Goal: Task Accomplishment & Management: Manage account settings

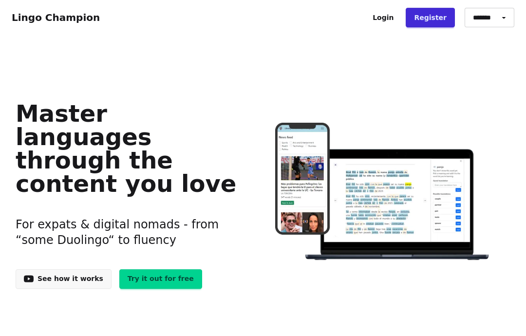
click at [401, 15] on link "Login" at bounding box center [382, 17] width 37 height 19
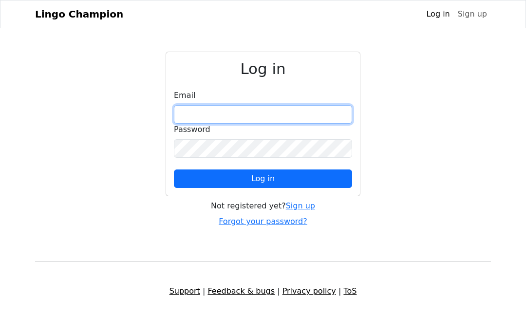
click at [285, 113] on input "email" at bounding box center [263, 114] width 178 height 18
type input "**********"
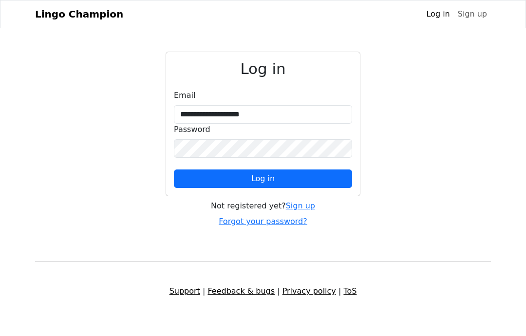
click at [330, 180] on button "Log in" at bounding box center [263, 178] width 178 height 18
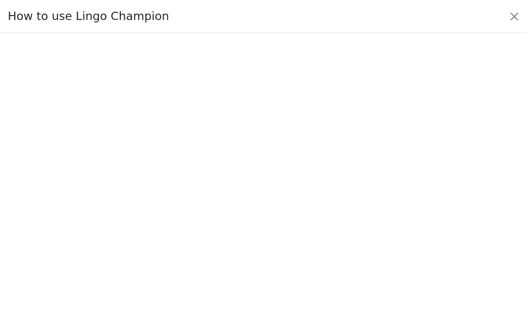
click at [519, 22] on button "Close" at bounding box center [514, 17] width 16 height 16
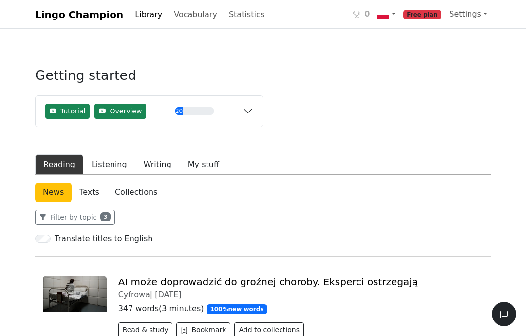
click at [176, 11] on link "Vocabulary" at bounding box center [195, 14] width 51 height 19
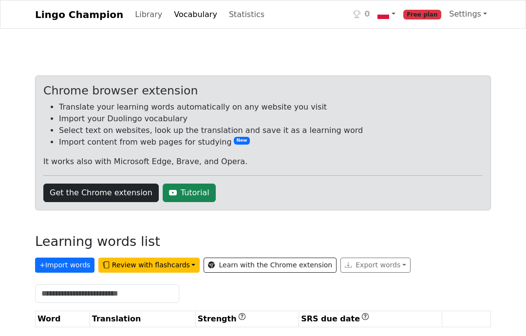
scroll to position [6, 0]
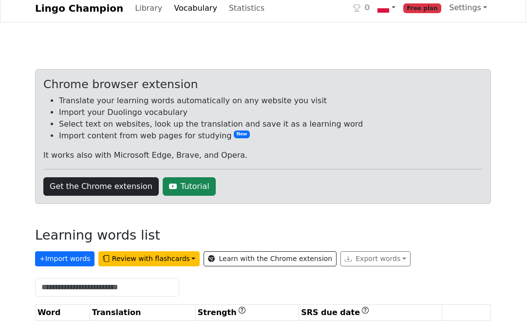
click at [118, 190] on link "Get the Chrome extension" at bounding box center [100, 186] width 115 height 18
click at [61, 259] on button "+ Import words" at bounding box center [64, 258] width 59 height 15
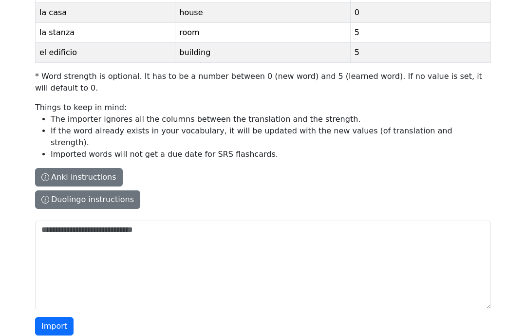
scroll to position [154, 0]
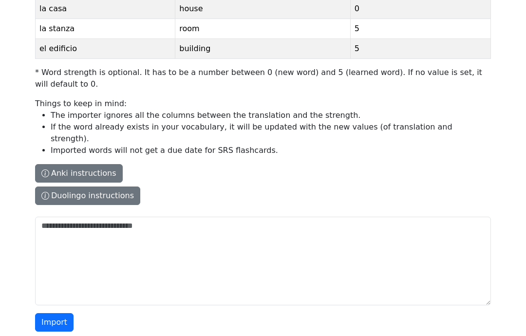
click at [70, 186] on button "Duolingo instructions" at bounding box center [87, 195] width 105 height 18
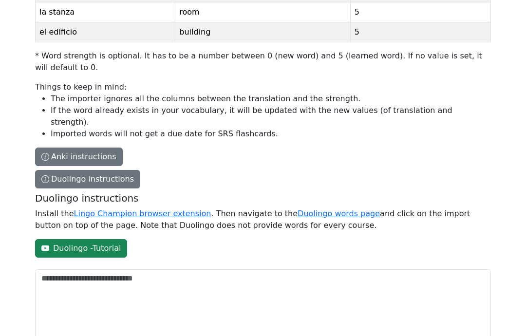
scroll to position [185, 0]
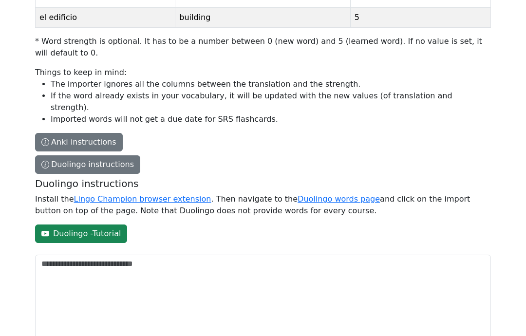
click at [127, 194] on link "Lingo Champion browser extension" at bounding box center [142, 198] width 137 height 9
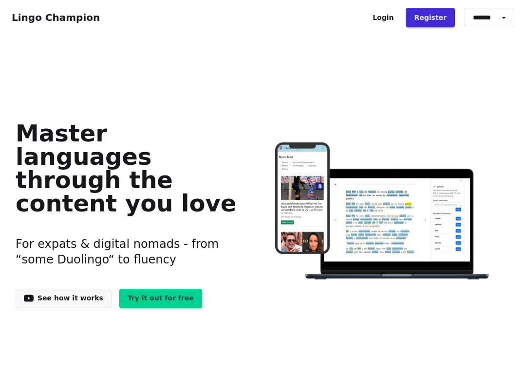
click at [394, 15] on link "Login" at bounding box center [382, 17] width 37 height 19
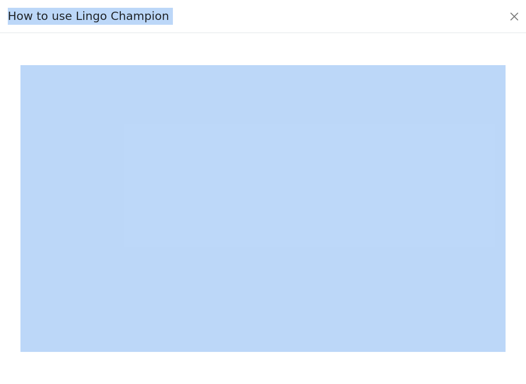
click at [517, 19] on button "Close" at bounding box center [514, 17] width 16 height 16
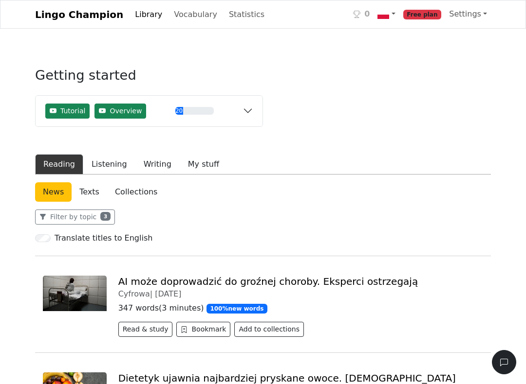
click at [170, 14] on link "Vocabulary" at bounding box center [195, 14] width 51 height 19
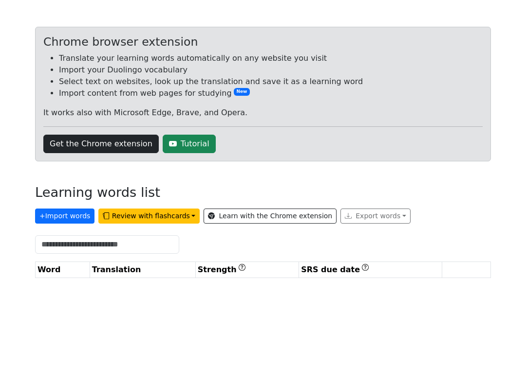
click at [59, 257] on button "+ Import words" at bounding box center [64, 264] width 59 height 15
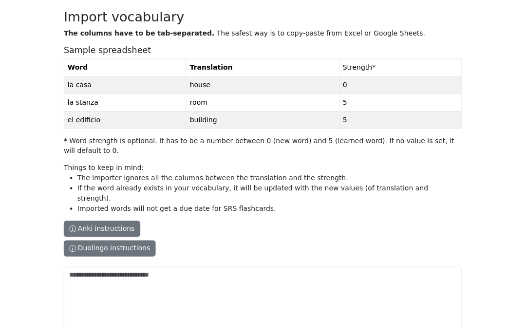
scroll to position [105, 0]
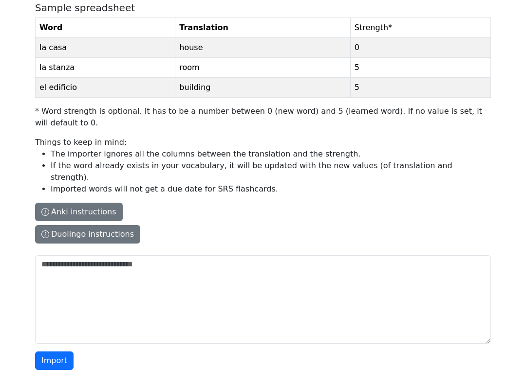
click at [0, 259] on div "Lingo Champion Library Vocabulary Statistics 0 Free plan Settings Browser exten…" at bounding box center [263, 145] width 526 height 501
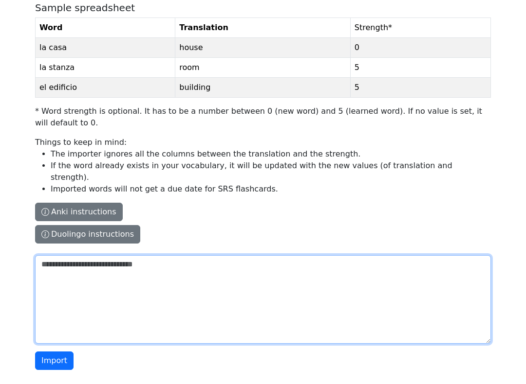
click at [423, 269] on textarea "The columns have to be tab-separated. The safest way is to copy-paste from Exce…" at bounding box center [262, 309] width 455 height 89
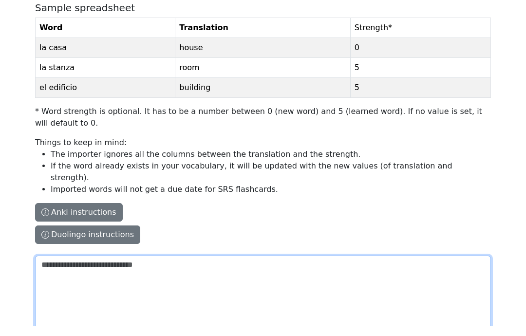
click at [425, 265] on textarea "The columns have to be tab-separated. The safest way is to copy-paste from Exce…" at bounding box center [262, 309] width 455 height 89
click at [57, 293] on textarea "The columns have to be tab-separated. The safest way is to copy-paste from Exce…" at bounding box center [262, 309] width 455 height 89
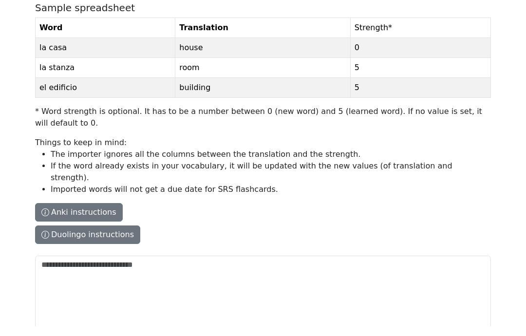
click at [450, 210] on label "The columns have to be tab-separated. The safest way is to copy-paste from Exce…" at bounding box center [262, 126] width 455 height 269
click at [450, 265] on textarea "The columns have to be tab-separated. The safest way is to copy-paste from Exce…" at bounding box center [262, 309] width 455 height 89
click at [9, 287] on div "Lingo Champion Library Vocabulary Statistics 0 Free plan Settings Browser exten…" at bounding box center [263, 145] width 526 height 501
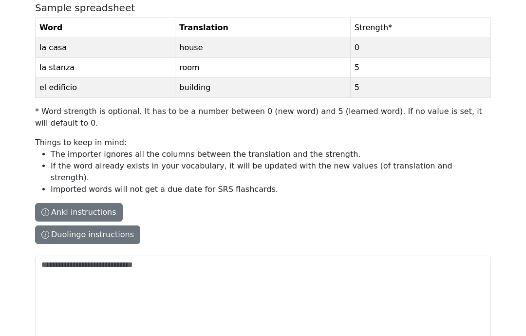
click at [59, 225] on button "Duolingo instructions" at bounding box center [87, 234] width 105 height 18
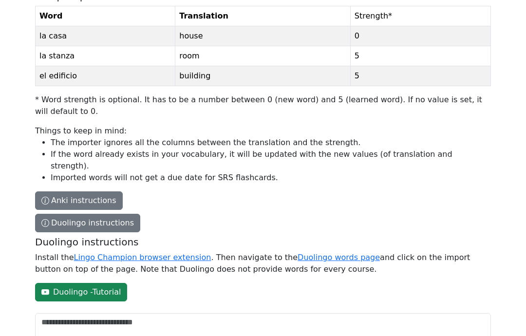
scroll to position [133, 0]
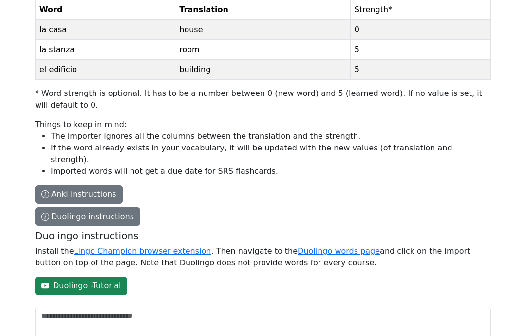
click at [324, 246] on link "Duolingo words page" at bounding box center [338, 250] width 82 height 9
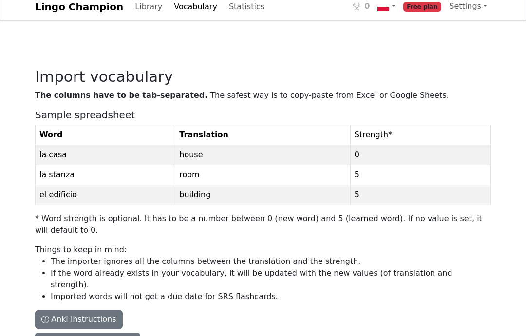
scroll to position [0, 0]
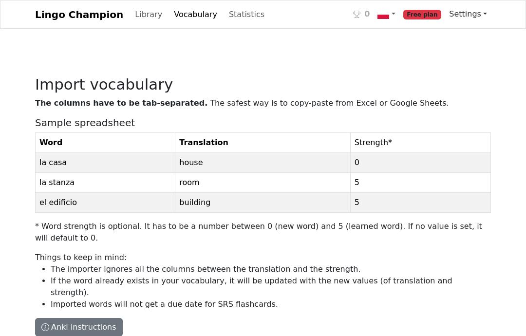
click at [474, 15] on link "Settings" at bounding box center [468, 13] width 46 height 19
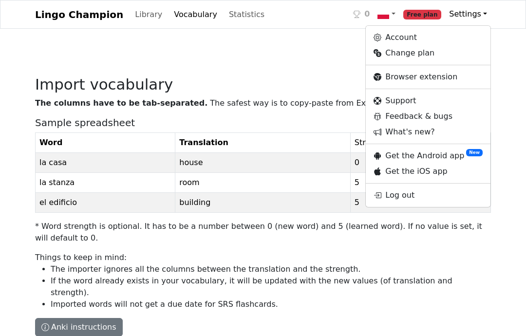
click at [433, 75] on link "Browser extension" at bounding box center [427, 77] width 125 height 16
